Goal: Navigation & Orientation: Find specific page/section

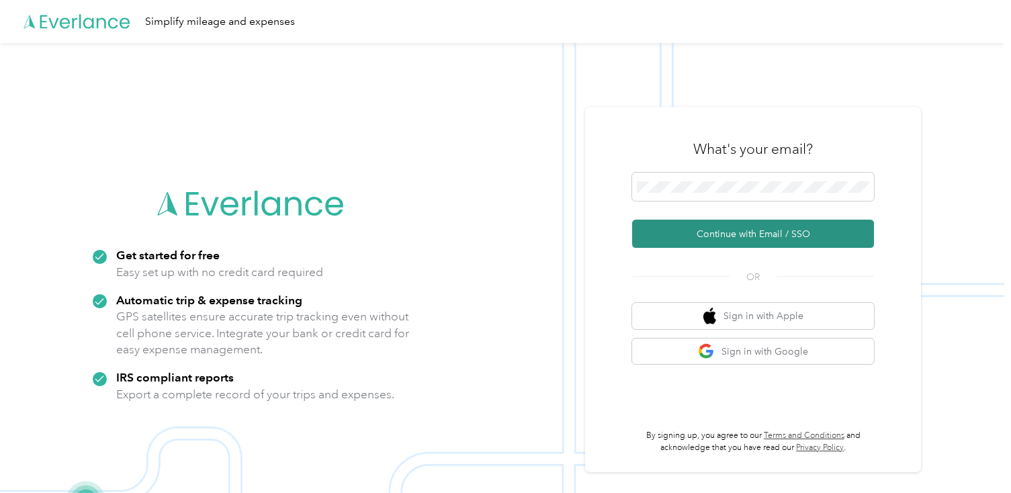
click at [725, 230] on button "Continue with Email / SSO" at bounding box center [753, 234] width 242 height 28
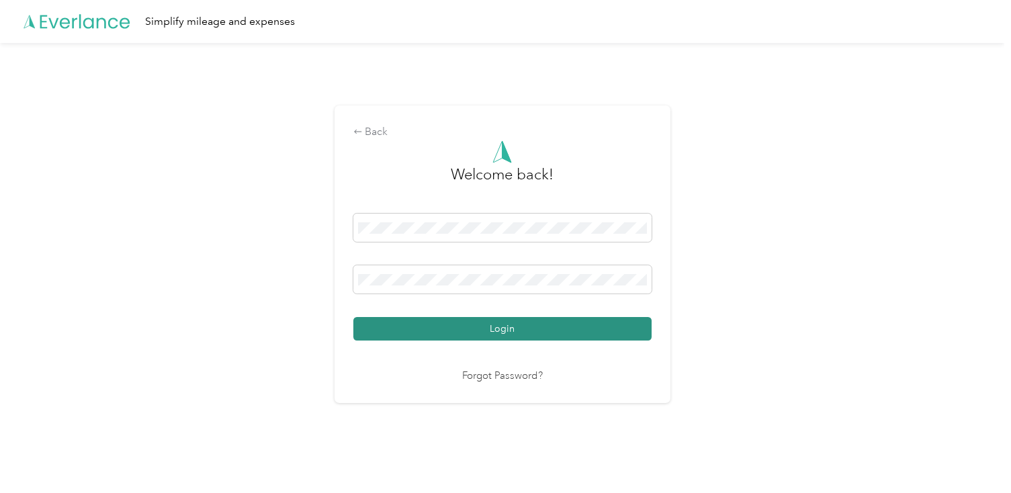
click at [492, 333] on button "Login" at bounding box center [502, 329] width 298 height 24
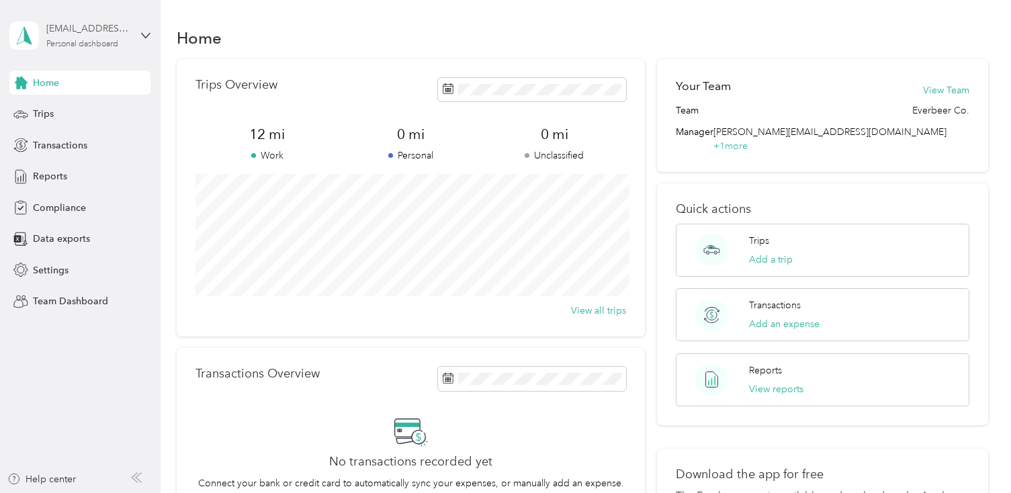
click at [122, 38] on div "[EMAIL_ADDRESS][DOMAIN_NAME] Personal dashboard" at bounding box center [88, 34] width 84 height 27
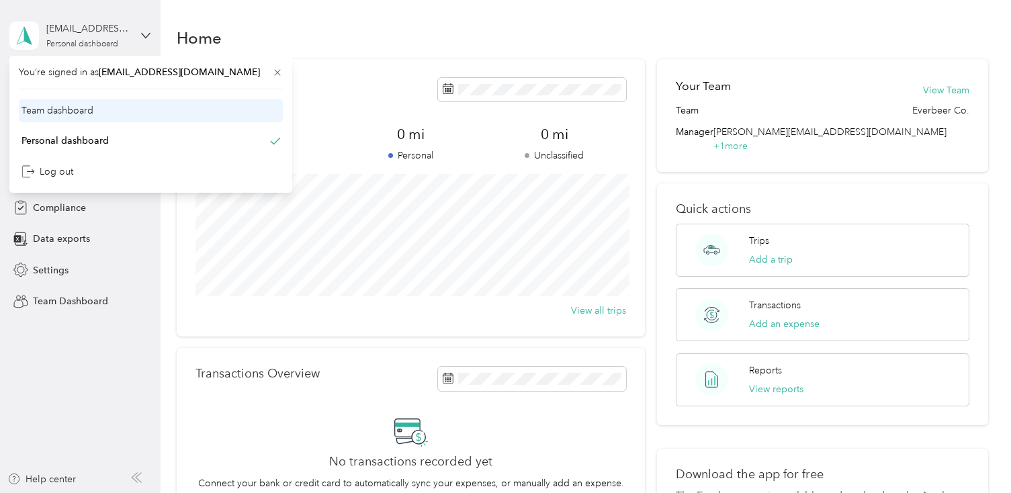
click at [88, 111] on div "Team dashboard" at bounding box center [57, 110] width 72 height 14
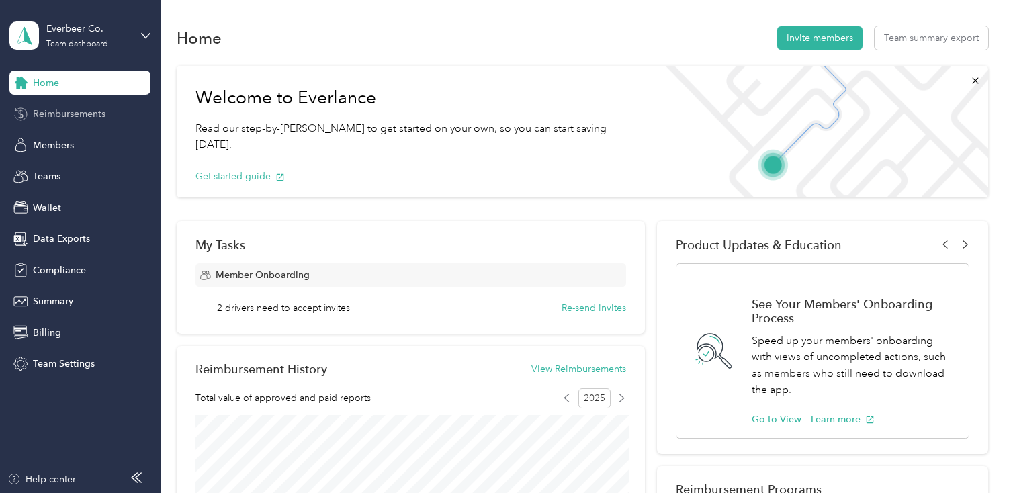
click at [58, 117] on span "Reimbursements" at bounding box center [69, 114] width 73 height 14
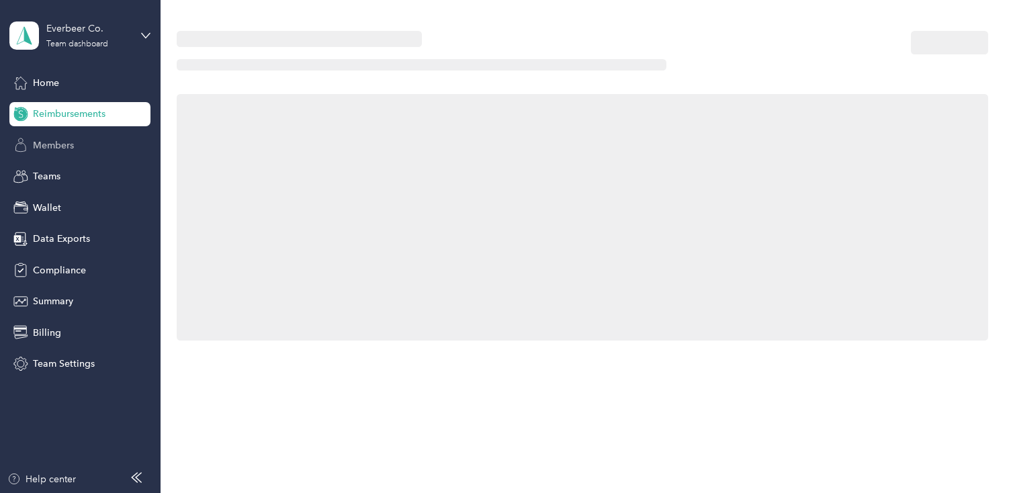
click at [58, 148] on span "Members" at bounding box center [53, 145] width 41 height 14
